Goal: Transaction & Acquisition: Book appointment/travel/reservation

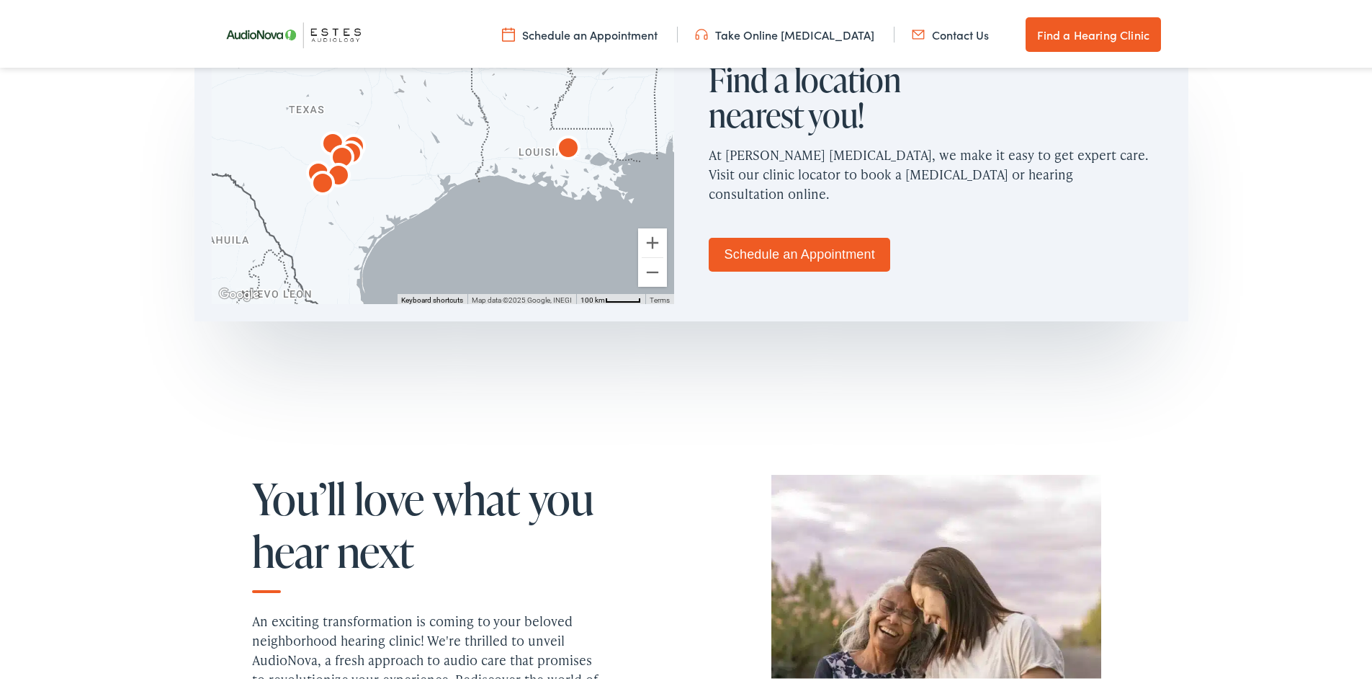
scroll to position [937, 0]
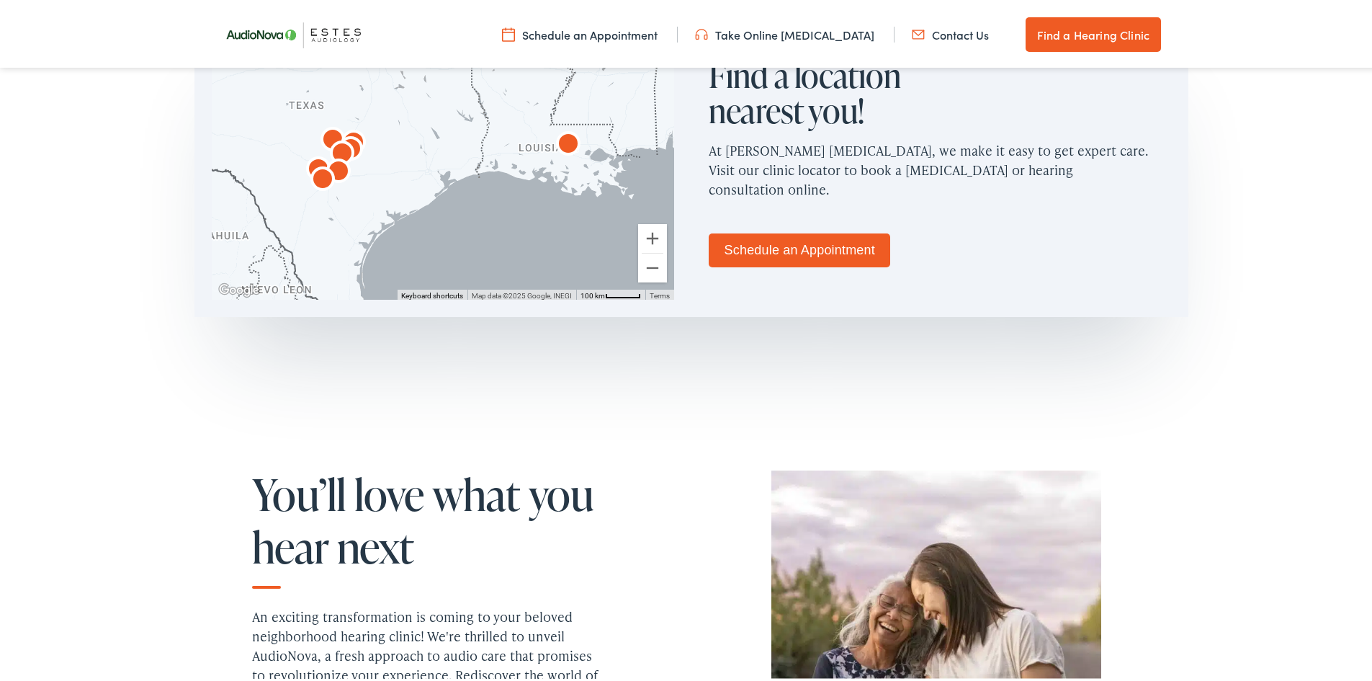
click at [790, 246] on link "Schedule an Appointment" at bounding box center [800, 248] width 182 height 34
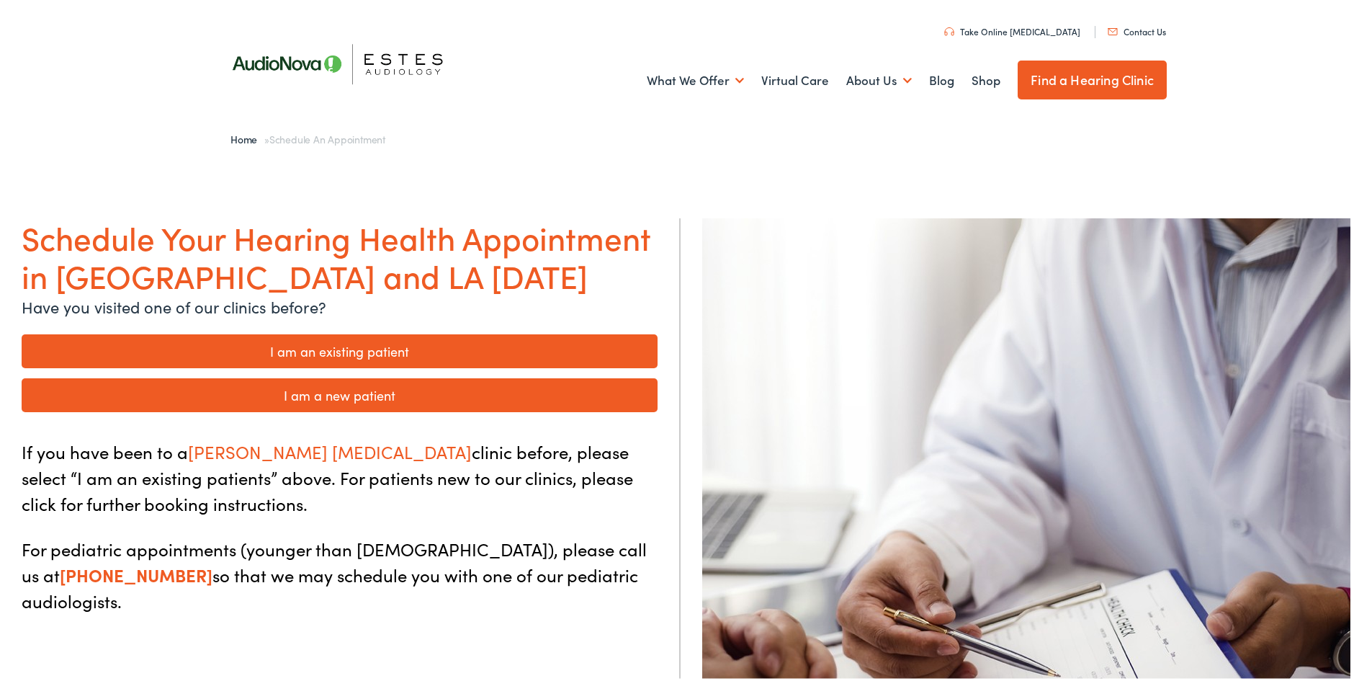
click at [385, 349] on link "I am an existing patient" at bounding box center [340, 348] width 636 height 34
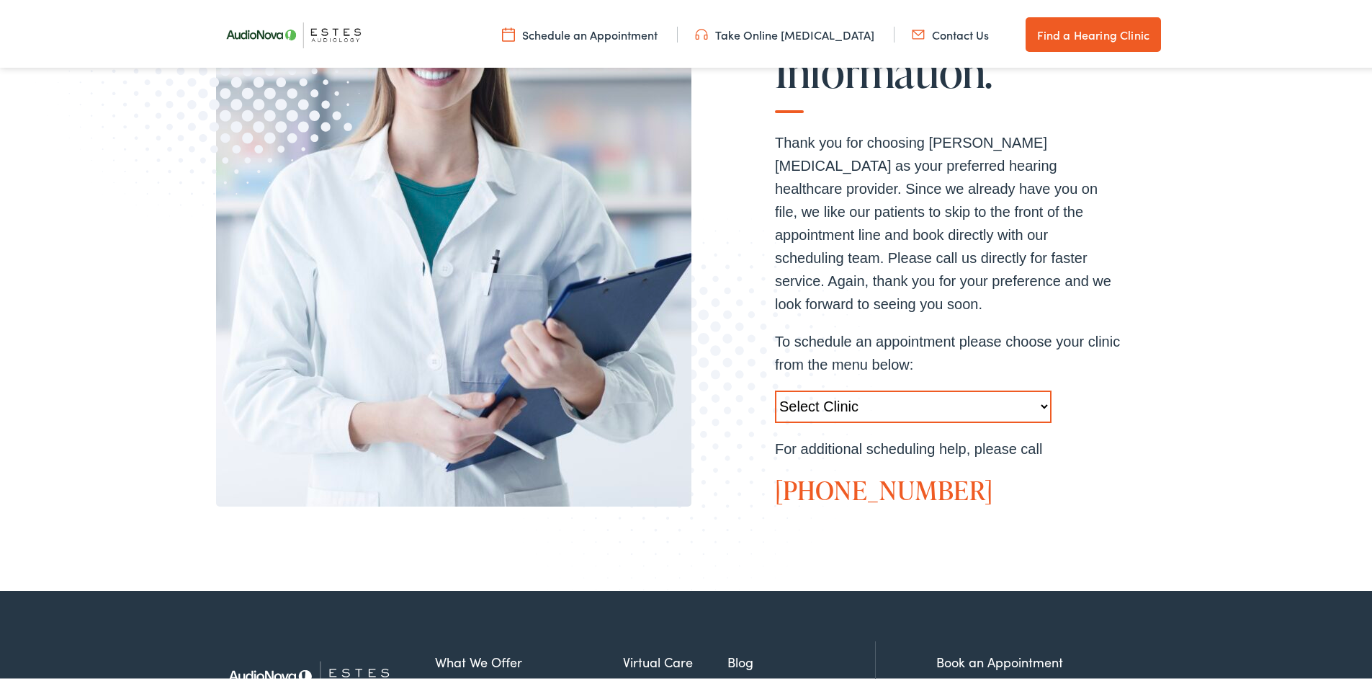
scroll to position [360, 0]
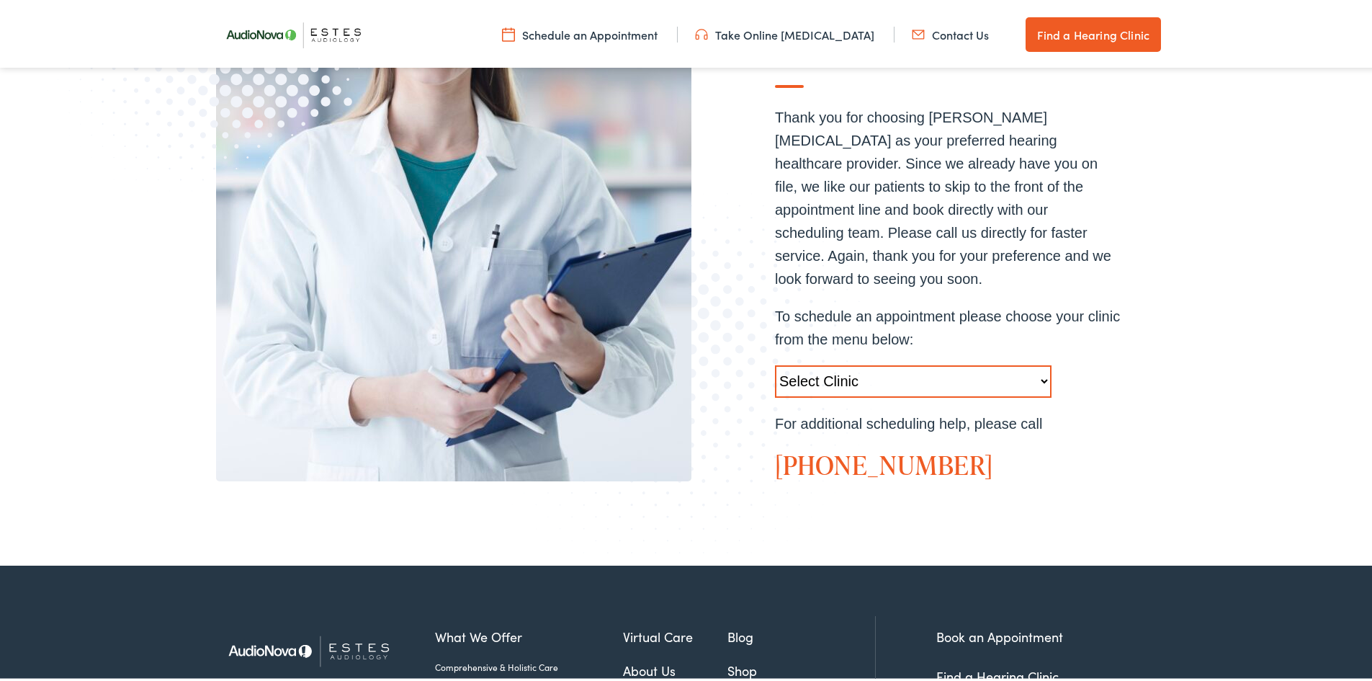
click at [820, 362] on select "Select Clinic Austin-TX-AudioNova 1206 W. 38th Street Boerne-TX-AudioNova 1112 …" at bounding box center [913, 378] width 277 height 32
select select "https://hearlifeagain.alpacaaudiology.com/locations/boerne/"
click at [775, 362] on select "Select Clinic Austin-TX-AudioNova 1206 W. 38th Street Boerne-TX-AudioNova 1112 …" at bounding box center [913, 378] width 277 height 32
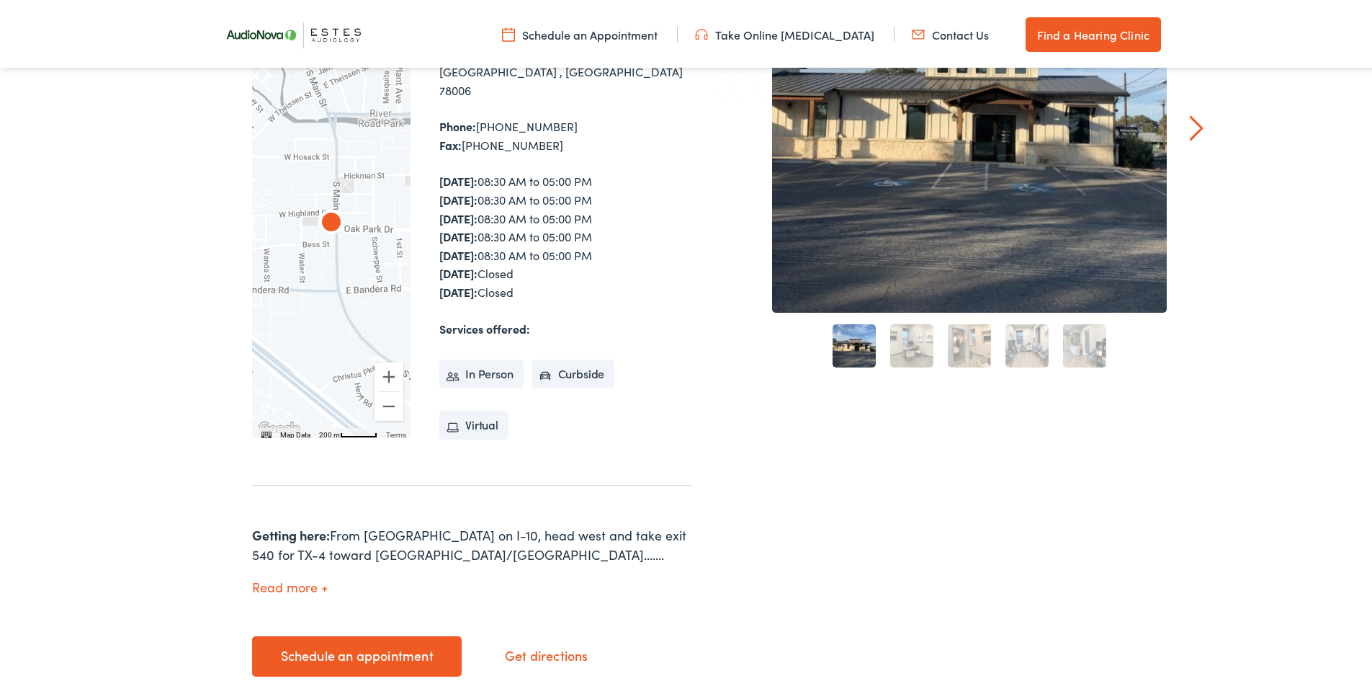
scroll to position [360, 0]
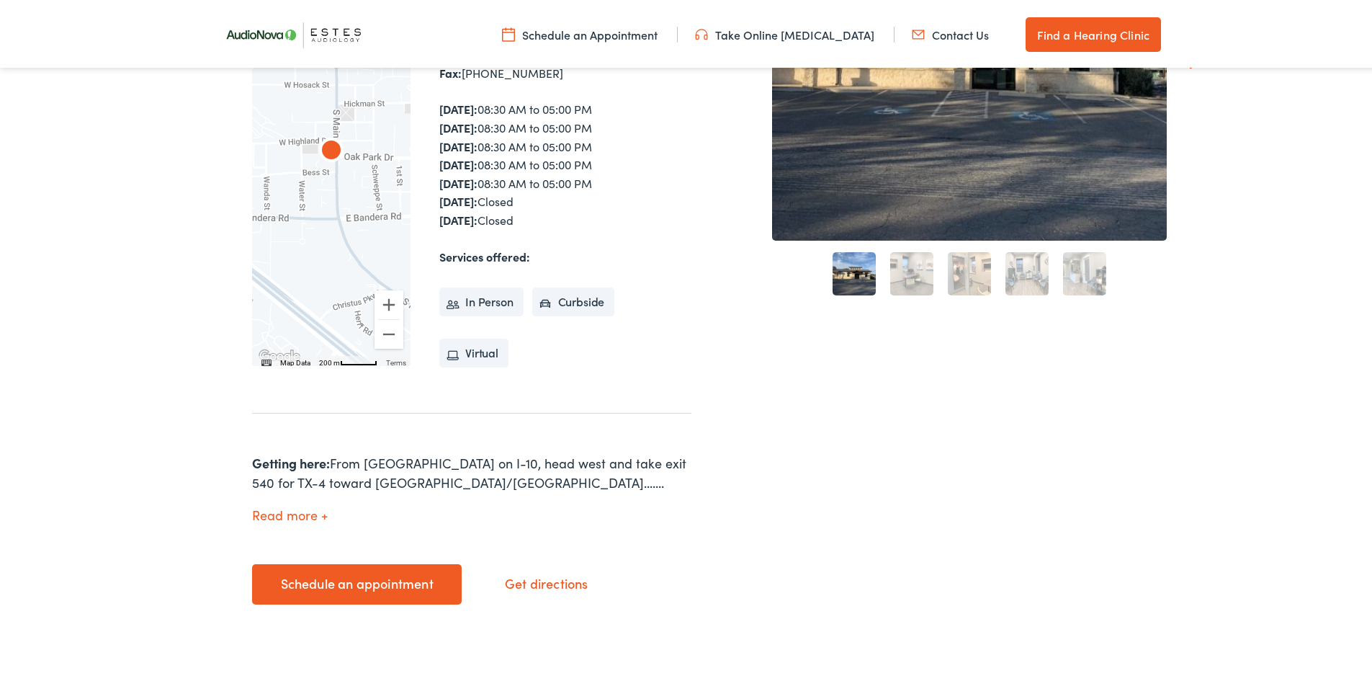
click at [376, 563] on link "Schedule an appointment" at bounding box center [357, 581] width 210 height 40
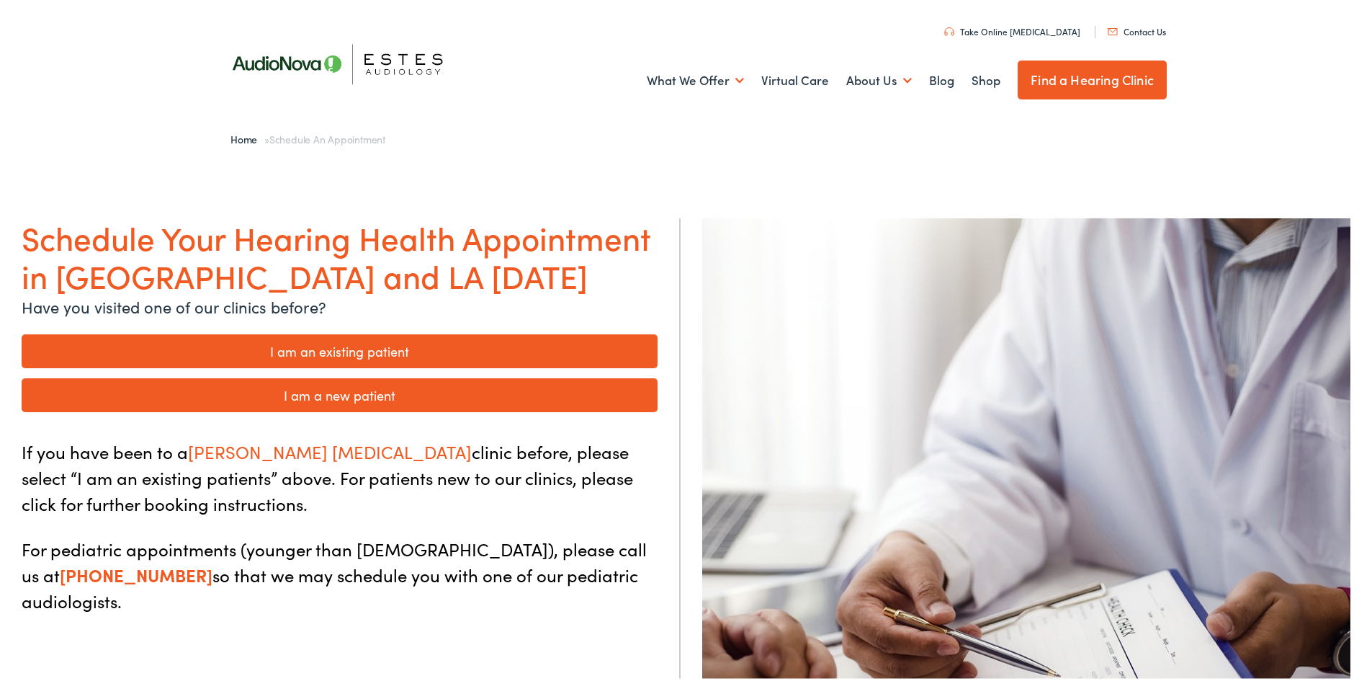
click at [344, 353] on link "I am an existing patient" at bounding box center [340, 348] width 636 height 34
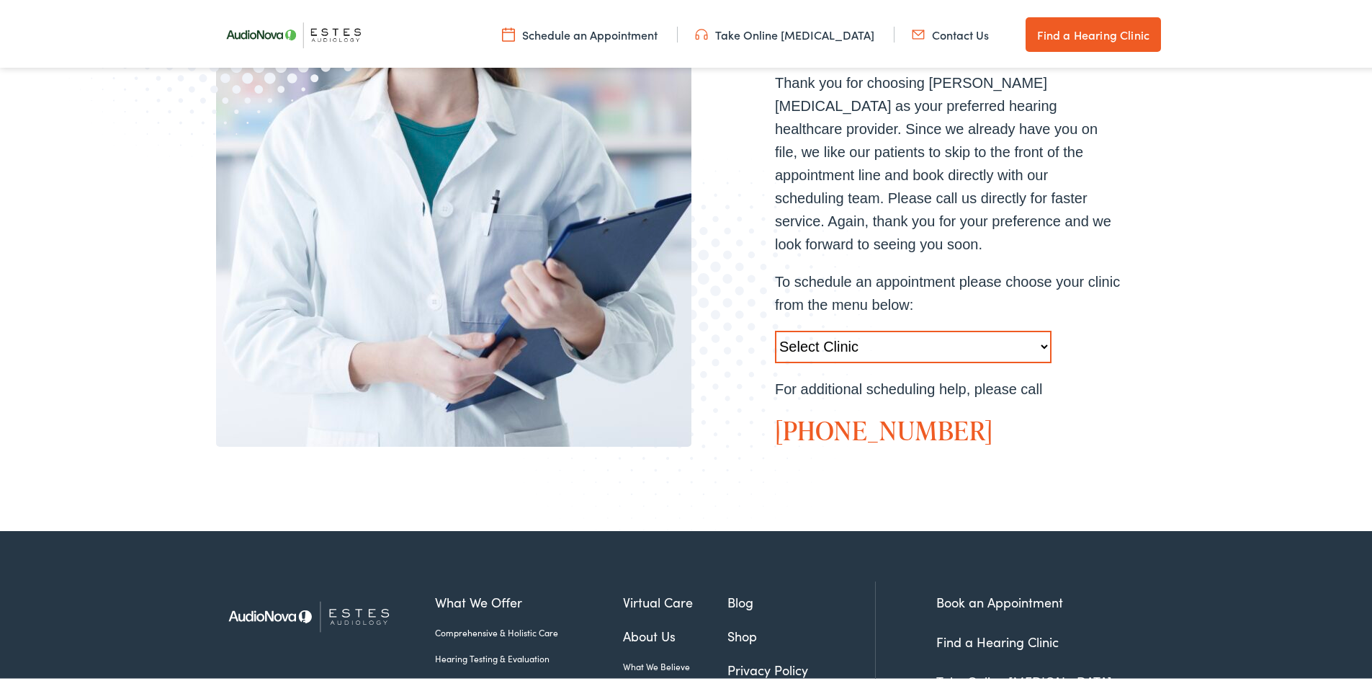
scroll to position [432, 0]
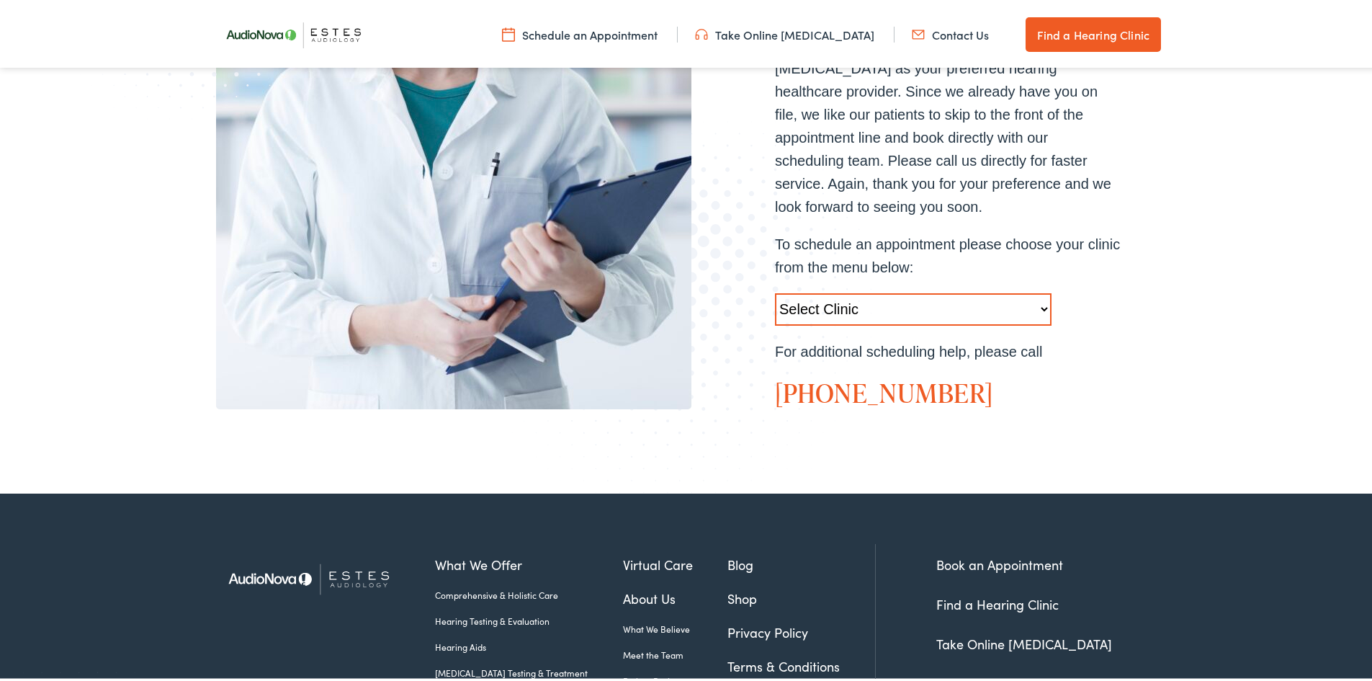
click at [849, 290] on select "Select Clinic [GEOGRAPHIC_DATA]-[GEOGRAPHIC_DATA]-[GEOGRAPHIC_DATA] [STREET_ADD…" at bounding box center [913, 306] width 277 height 32
select select "[URL][DOMAIN_NAME]"
click at [775, 290] on select "Select Clinic [GEOGRAPHIC_DATA]-[GEOGRAPHIC_DATA]-[GEOGRAPHIC_DATA] [STREET_ADD…" at bounding box center [913, 306] width 277 height 32
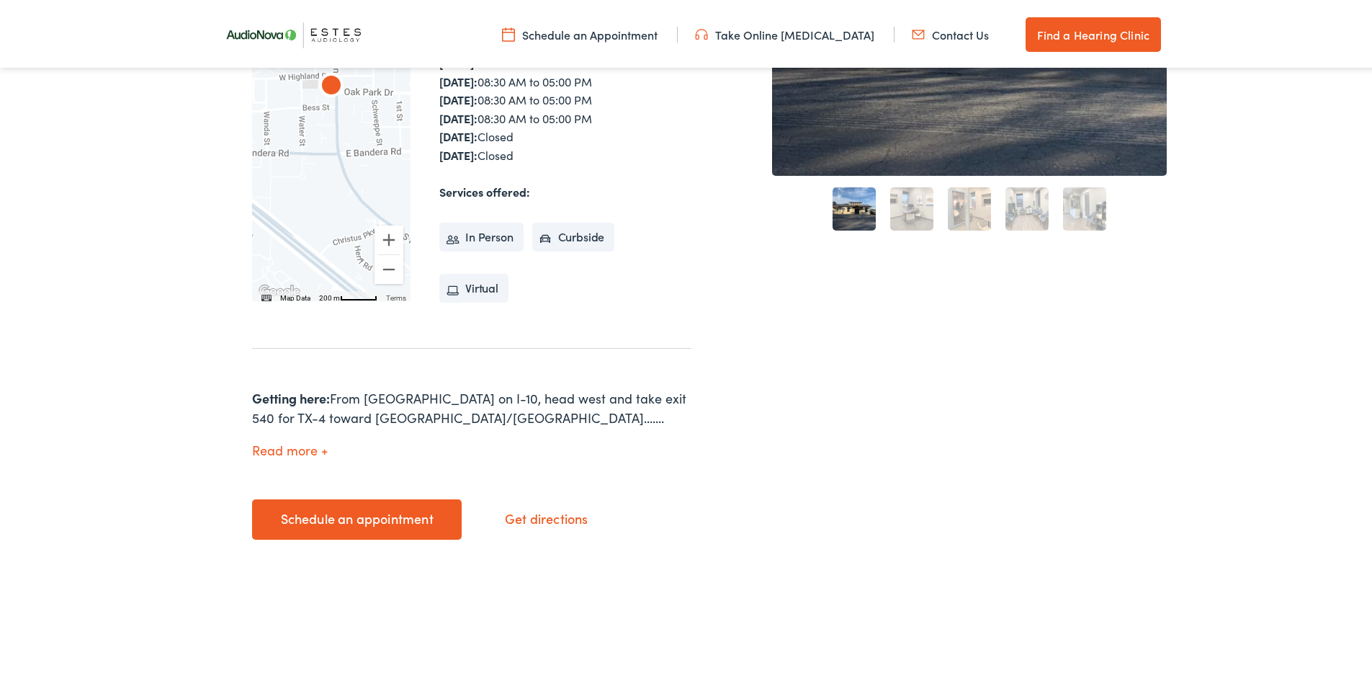
scroll to position [432, 0]
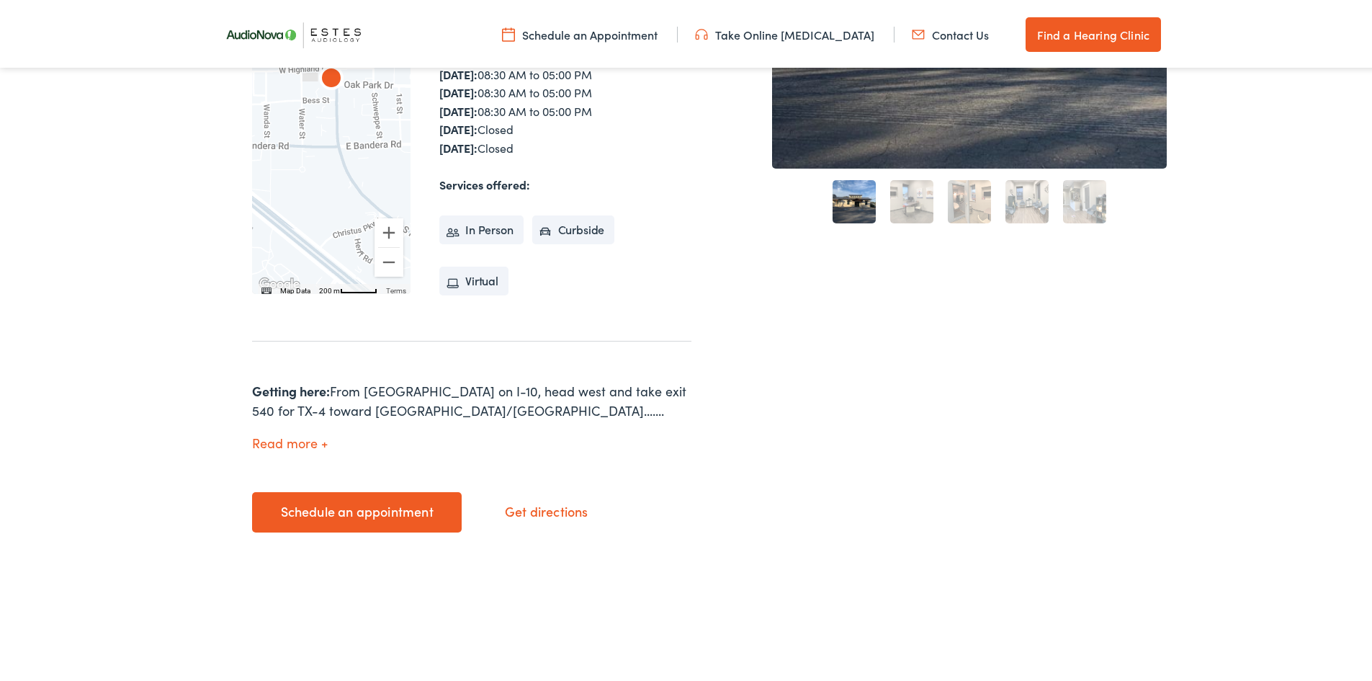
click at [354, 491] on link "Schedule an appointment" at bounding box center [357, 509] width 210 height 40
